Goal: Information Seeking & Learning: Understand process/instructions

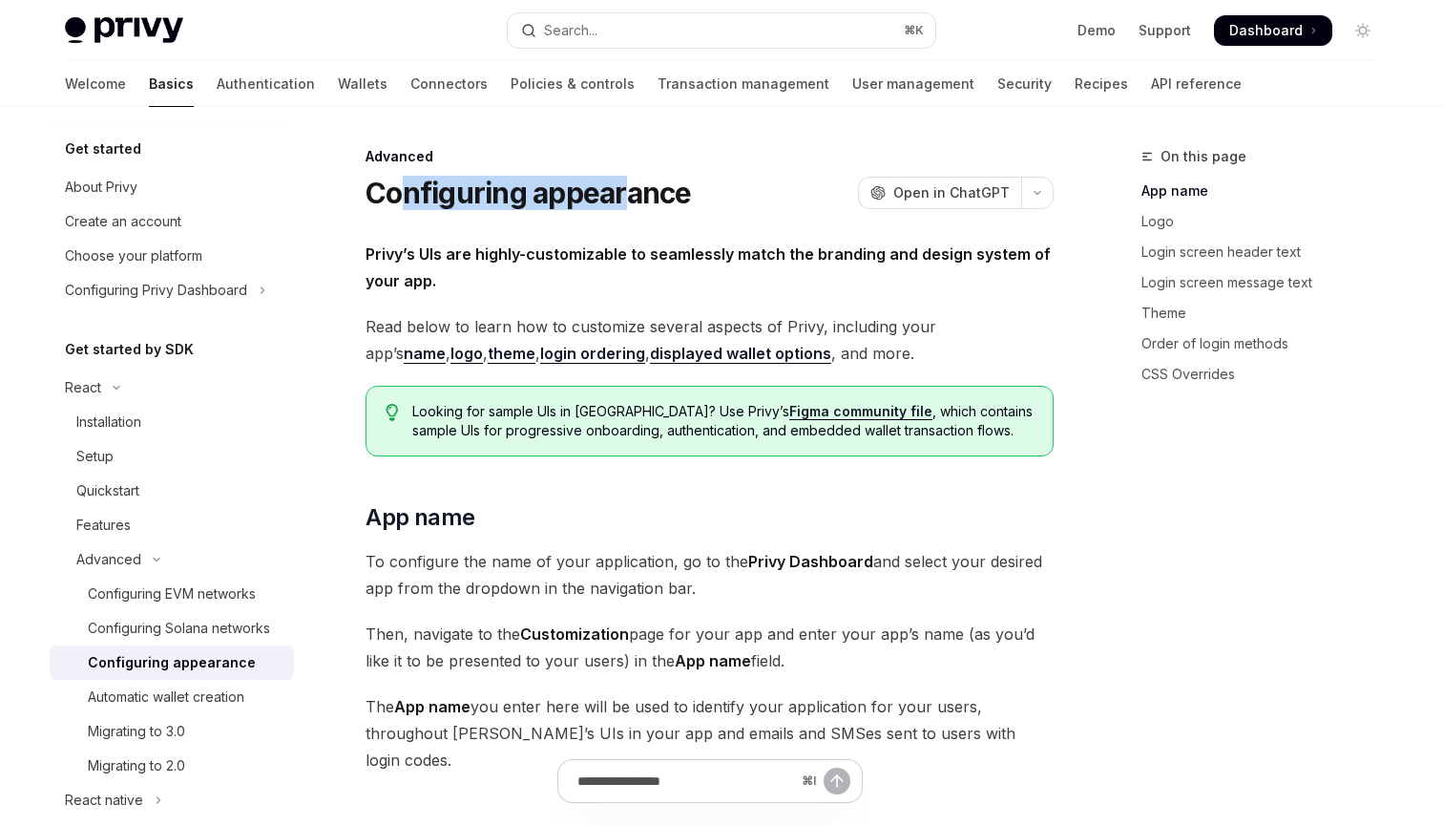
click at [629, 199] on h1 "Configuring appearance" at bounding box center [529, 193] width 326 height 34
click at [631, 271] on span "Privy’s UIs are highly-customizable to seamlessly match the branding and design…" at bounding box center [710, 267] width 688 height 53
click at [667, 276] on span "Privy’s UIs are highly-customizable to seamlessly match the branding and design…" at bounding box center [710, 267] width 688 height 53
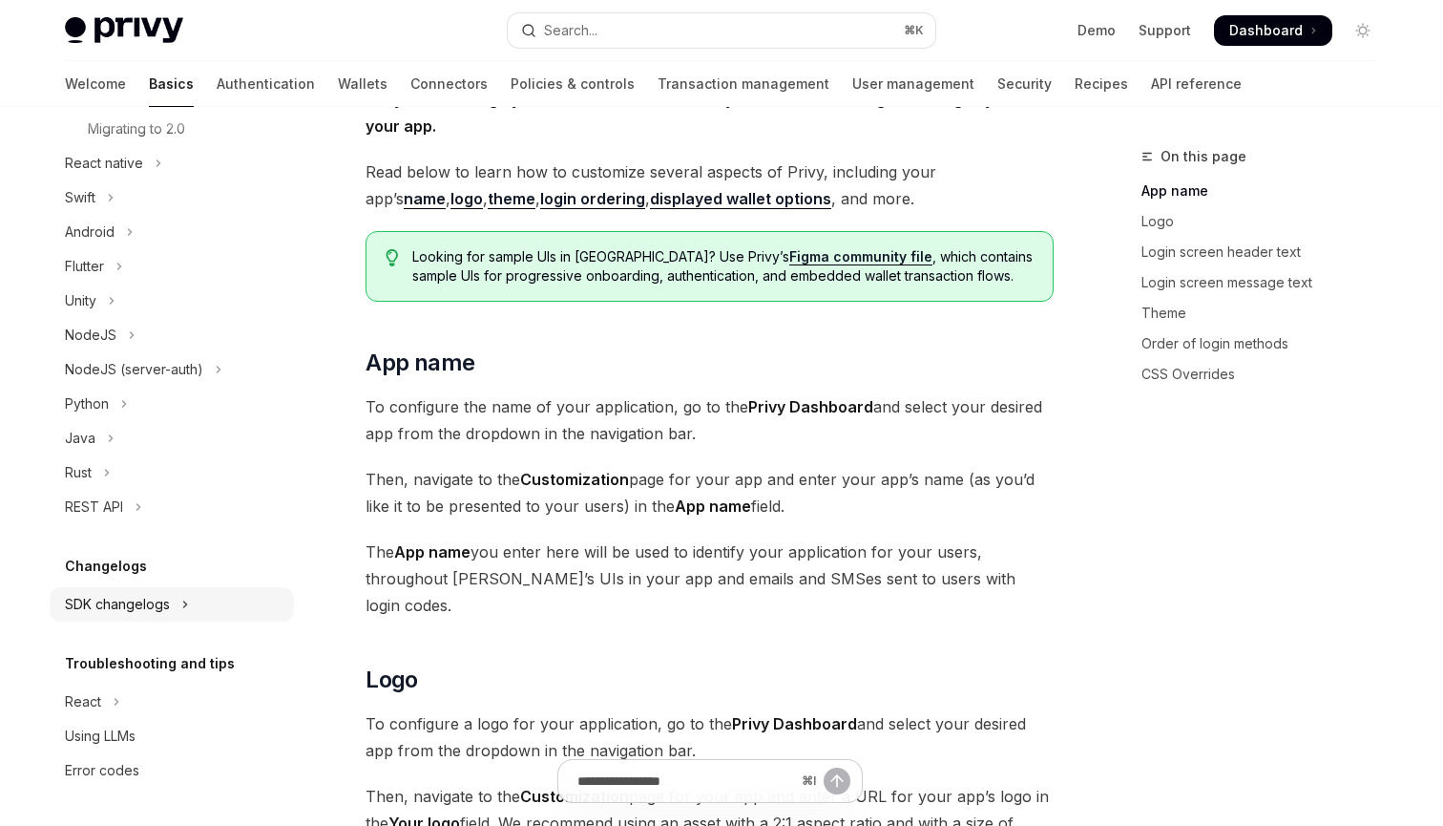
scroll to position [637, 0]
click at [187, 609] on icon "Toggle SDK changelogs section" at bounding box center [185, 604] width 8 height 23
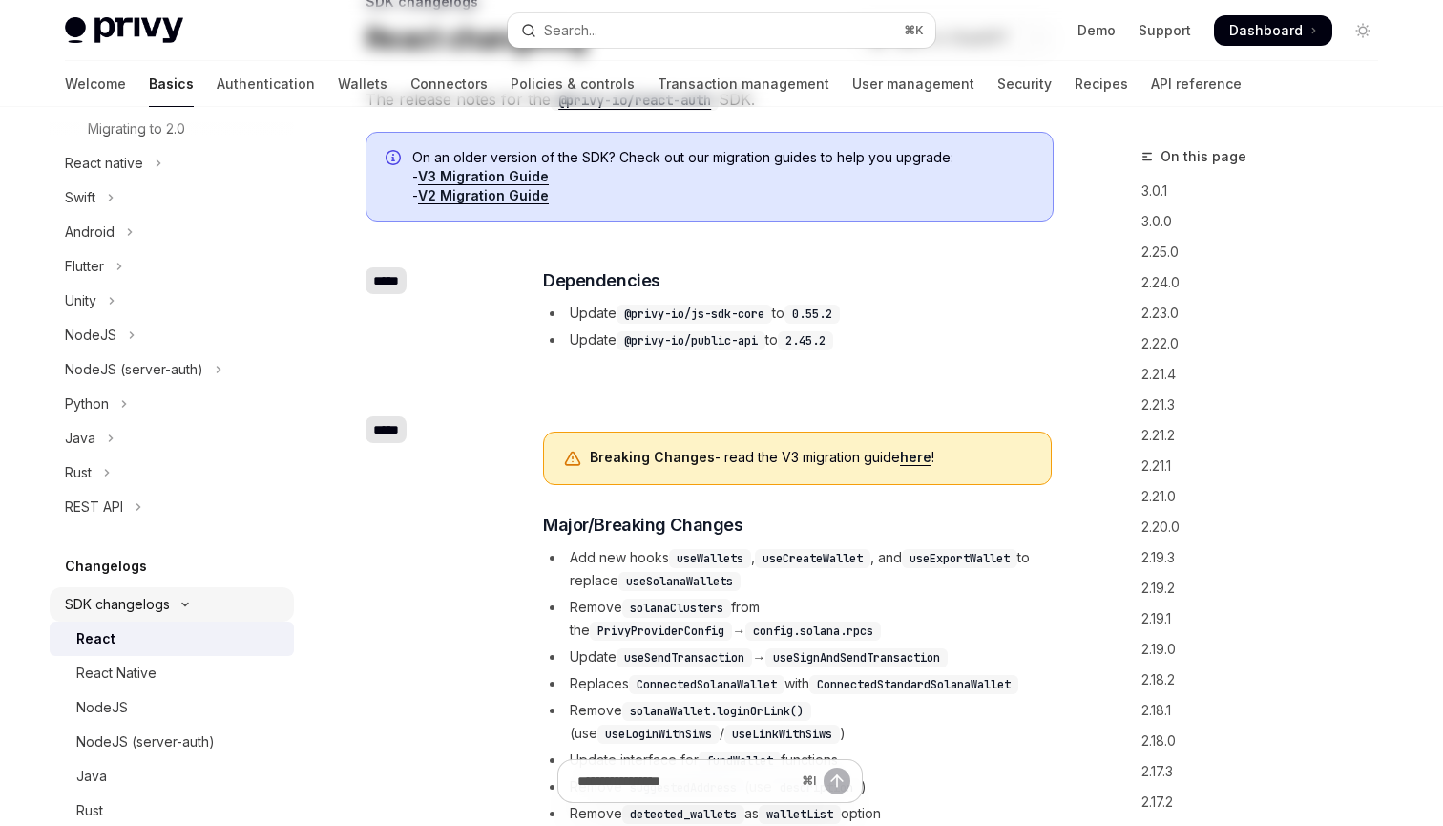
click at [187, 606] on div "Get started About Privy Create an account Choose your platform Configuring Priv…" at bounding box center [172, 385] width 244 height 1768
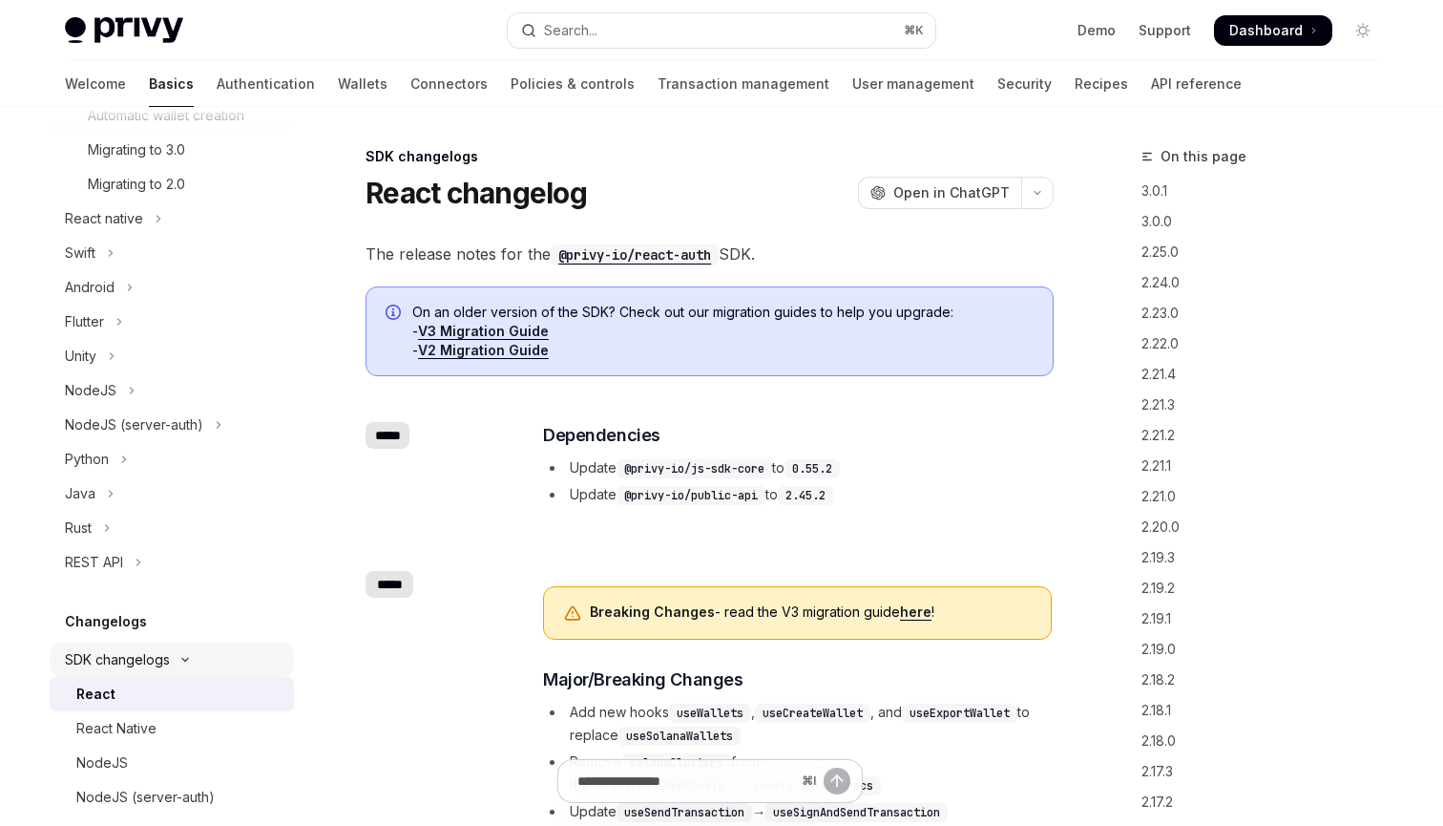
click at [185, 654] on button "SDK changelogs" at bounding box center [172, 659] width 244 height 34
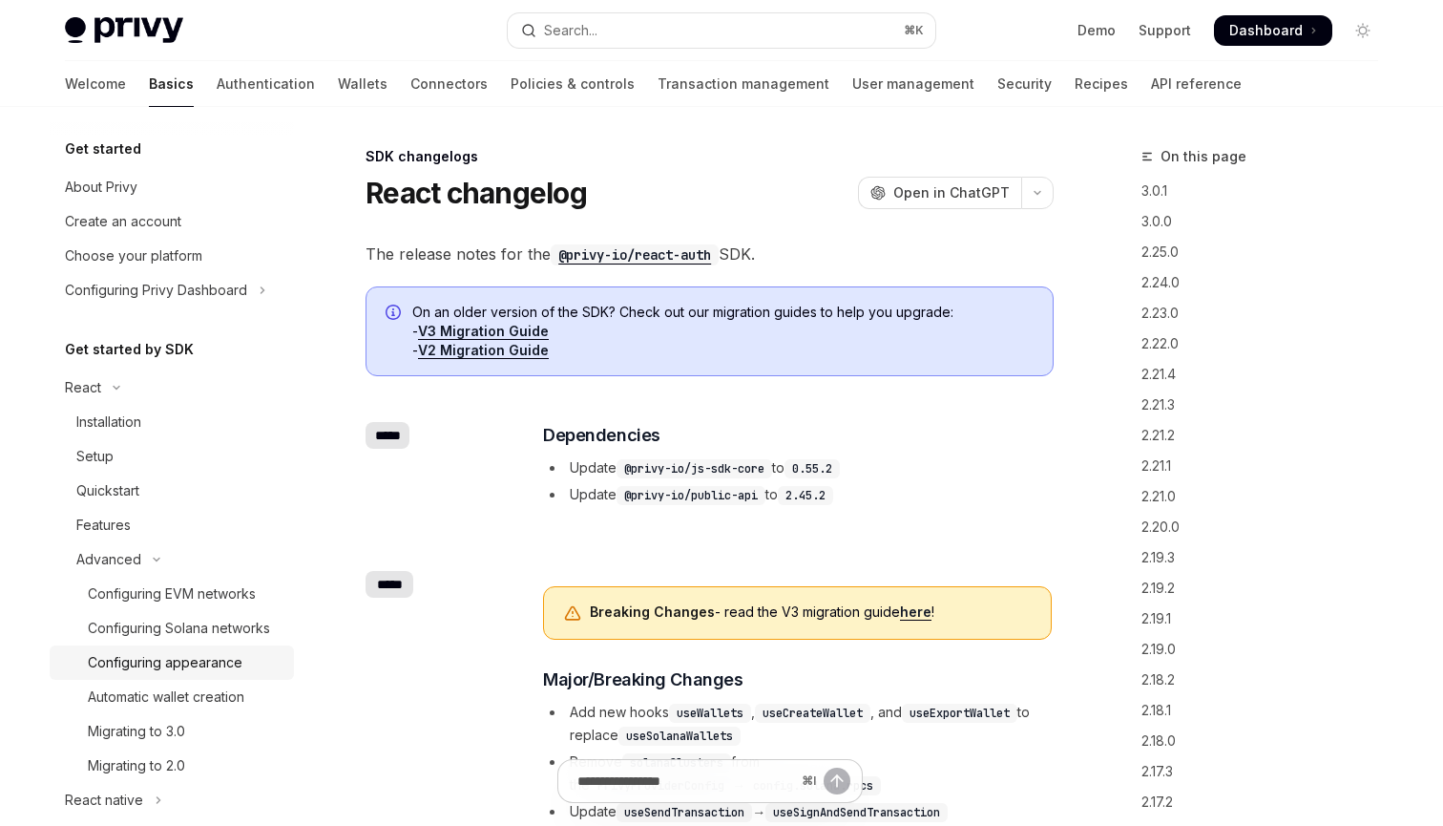
scroll to position [43, 0]
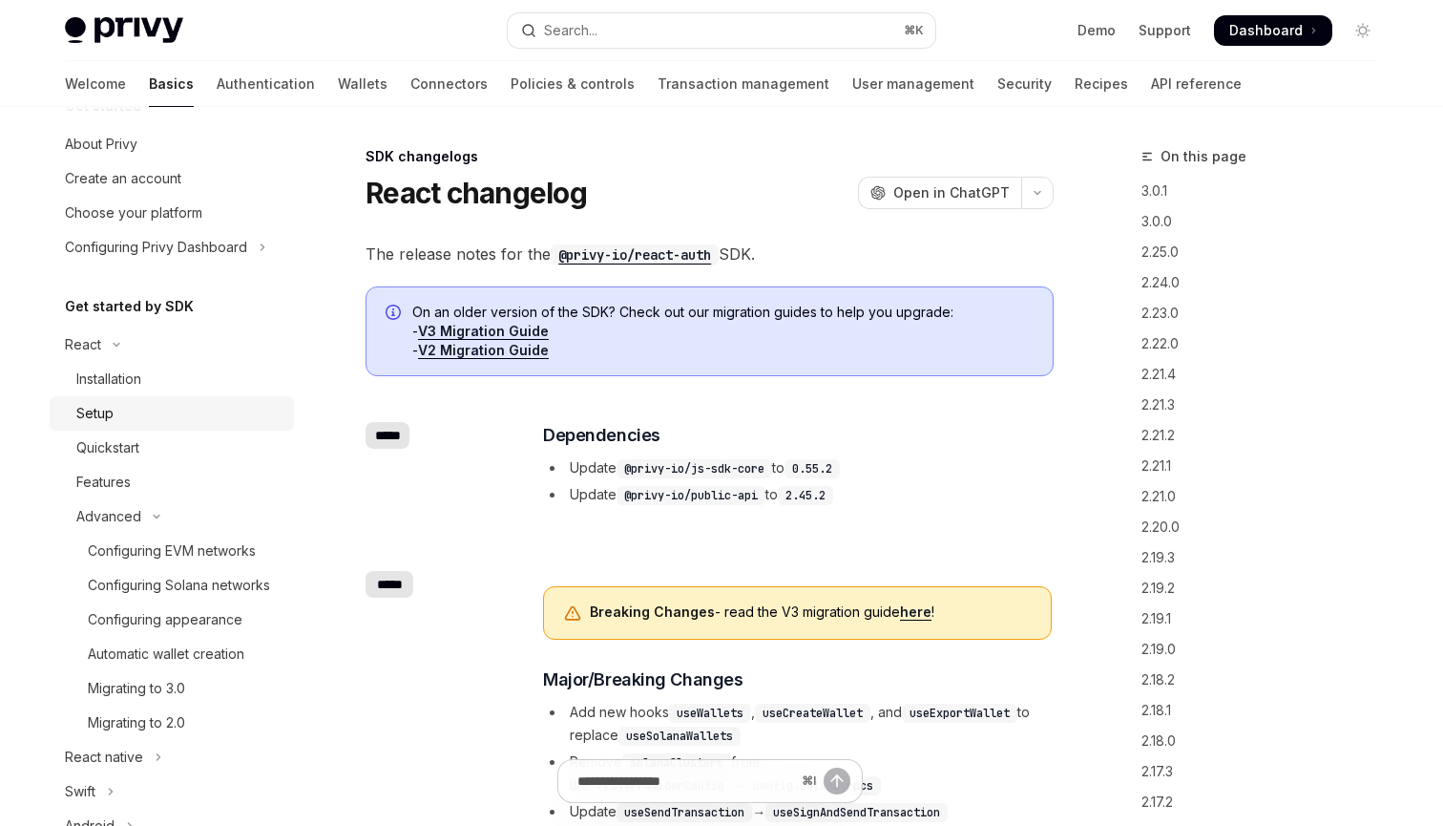
click at [152, 419] on div "Setup" at bounding box center [179, 413] width 206 height 23
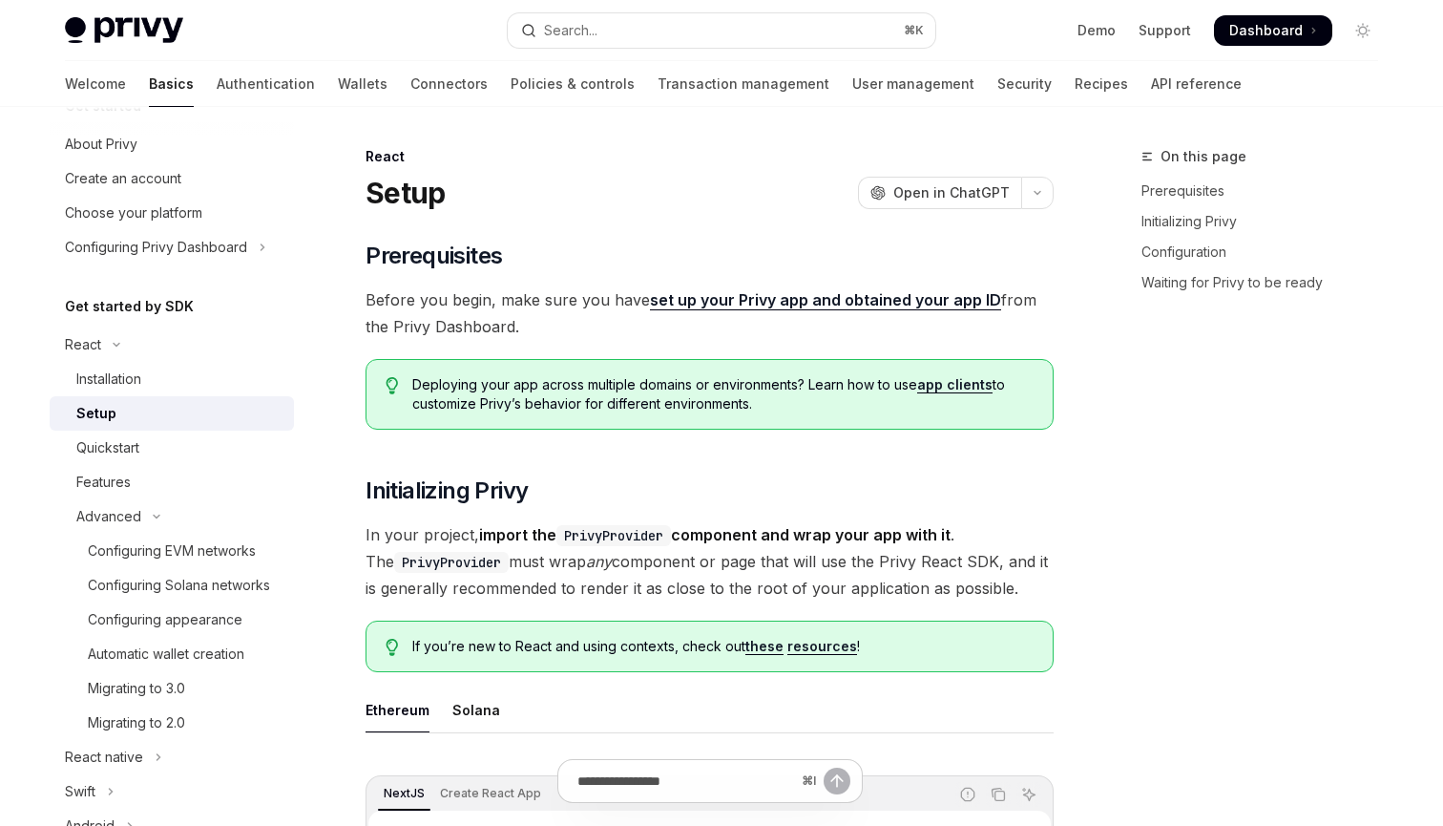
type textarea "*"
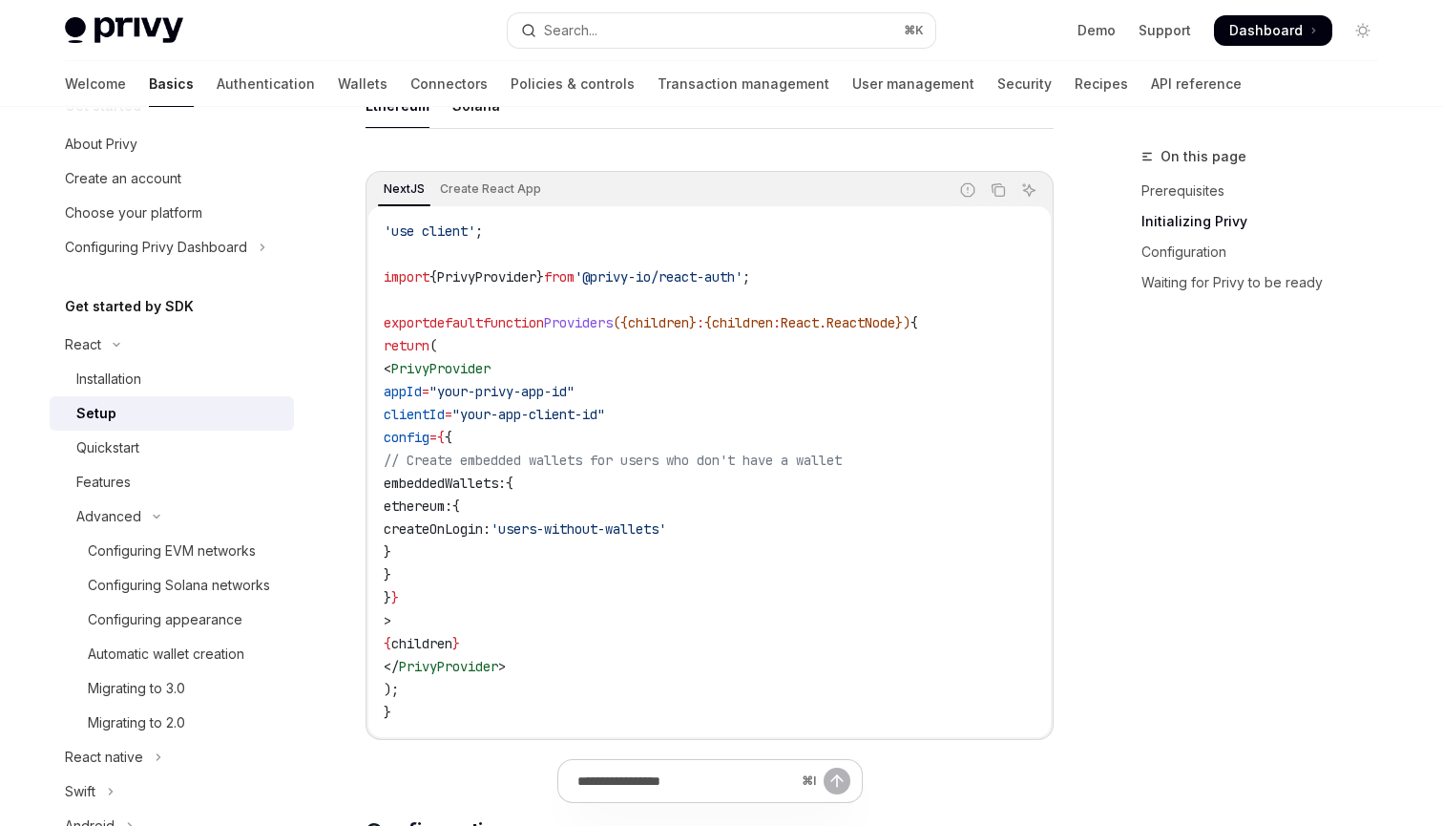
scroll to position [619, 0]
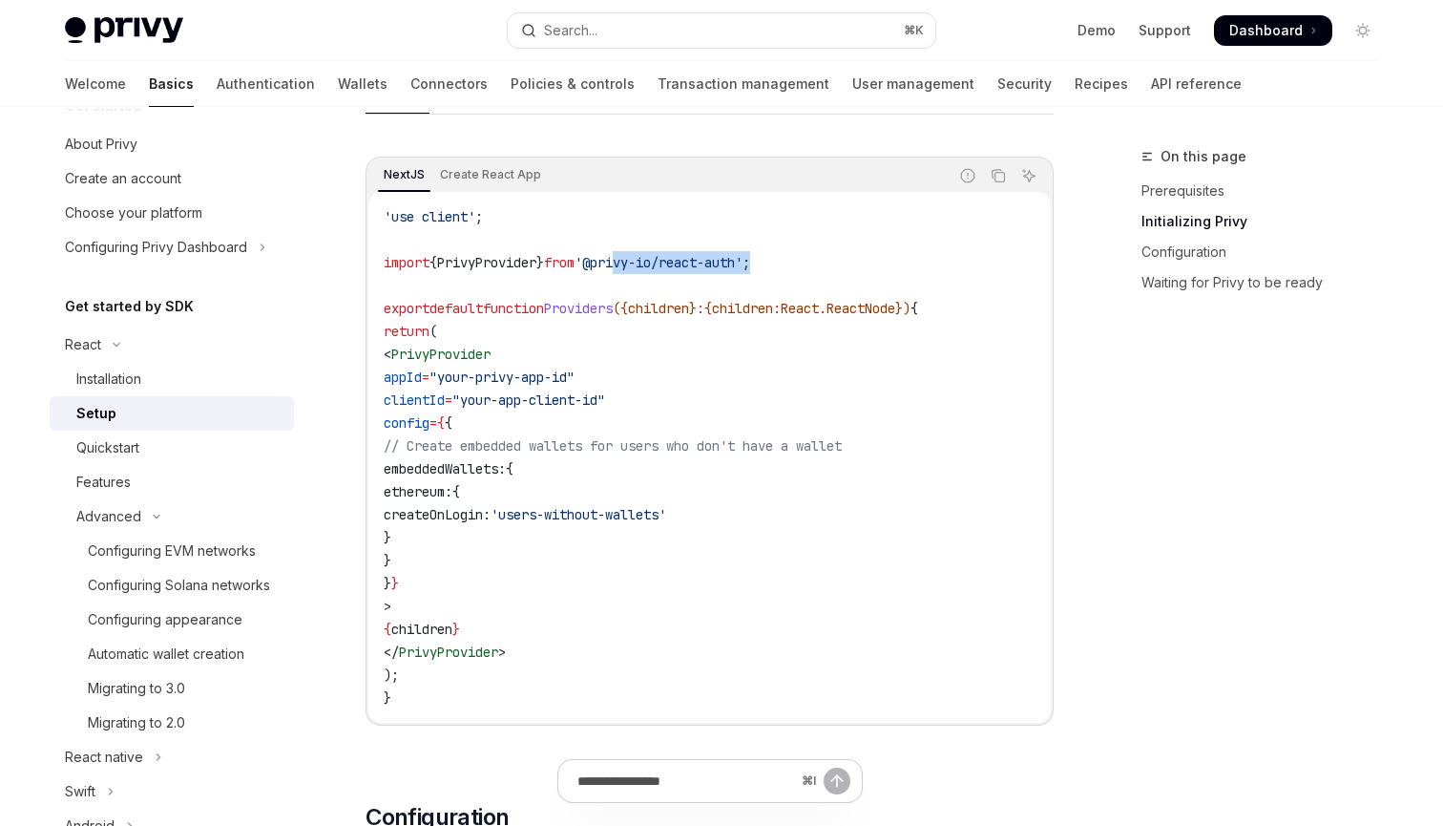
drag, startPoint x: 641, startPoint y: 263, endPoint x: 846, endPoint y: 267, distance: 205.3
click at [842, 265] on code "'use client' ; import { PrivyProvider } from '@privy-io/react-auth' ; export de…" at bounding box center [710, 457] width 652 height 504
copy span "ivy-io/react-auth' ;"
click at [647, 537] on code "'use client' ; import { PrivyProvider } from '@privy-io/react-auth' ; export de…" at bounding box center [710, 457] width 652 height 504
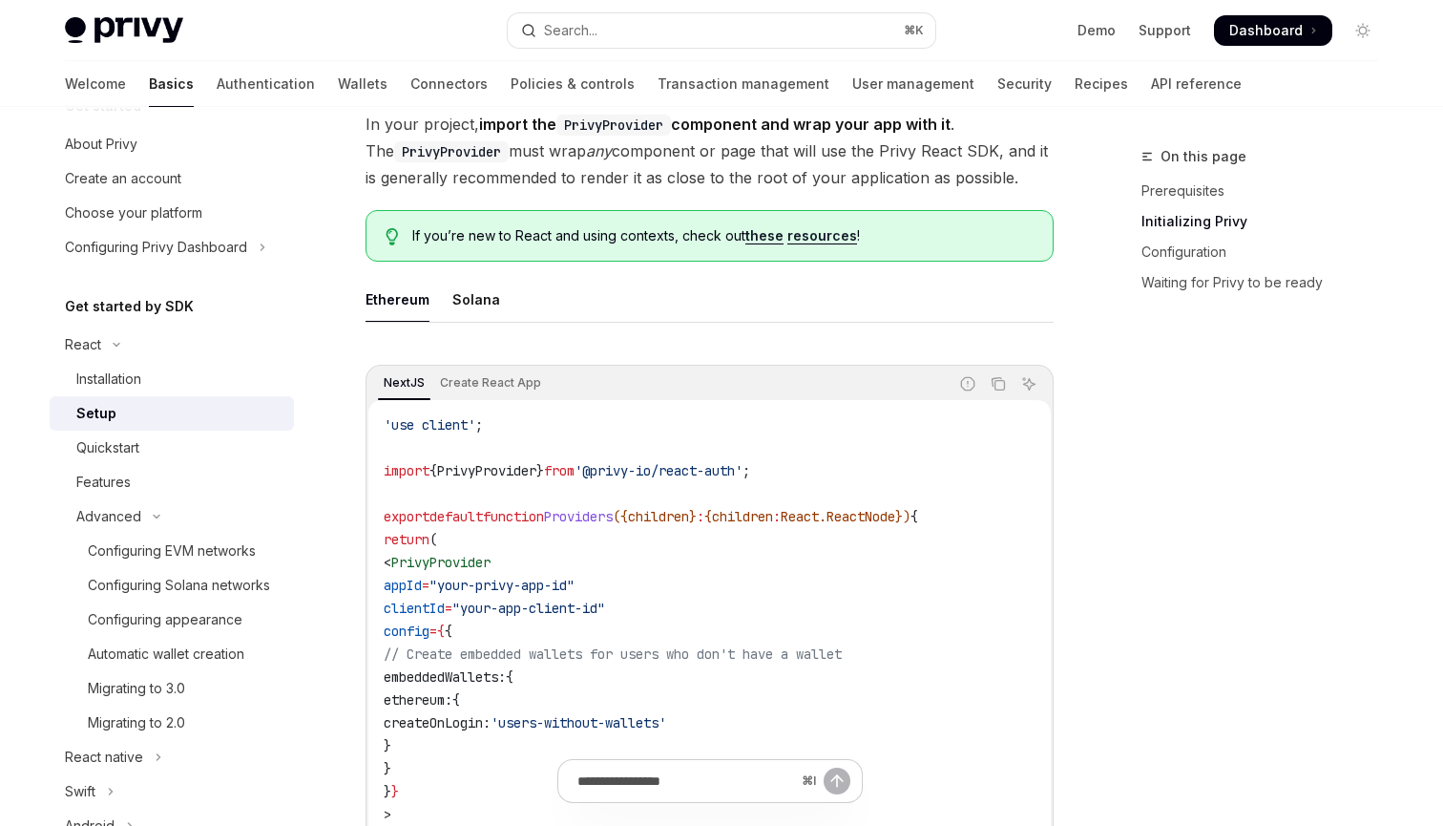
scroll to position [393, 0]
